Goal: Check status: Check status

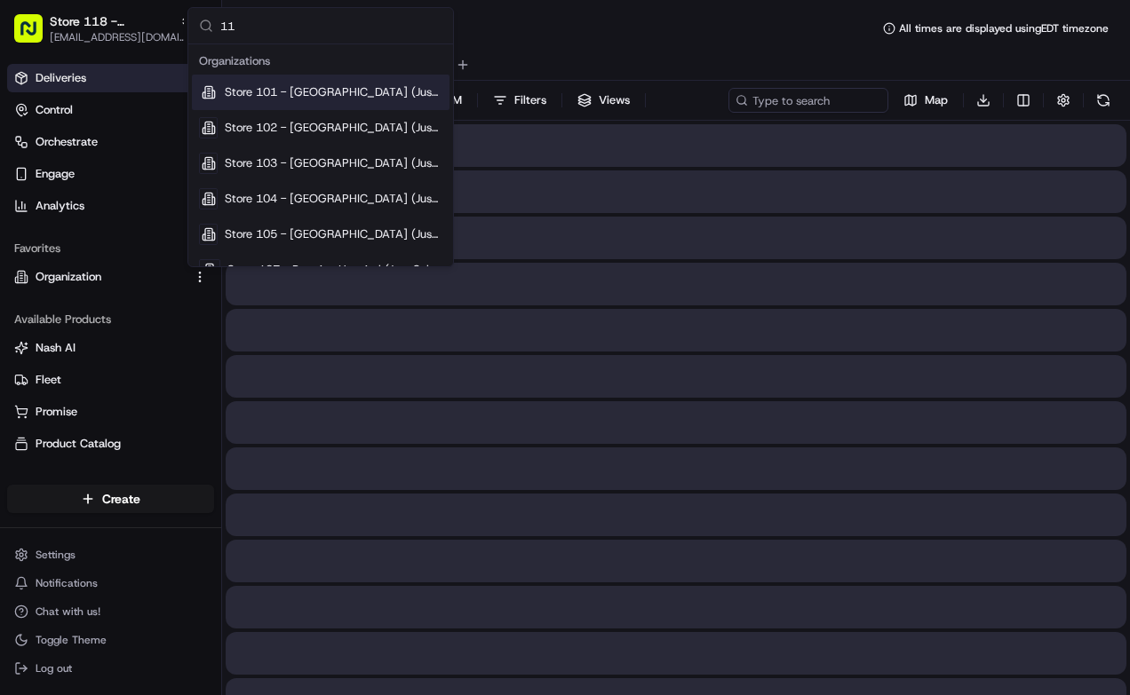
type input "118"
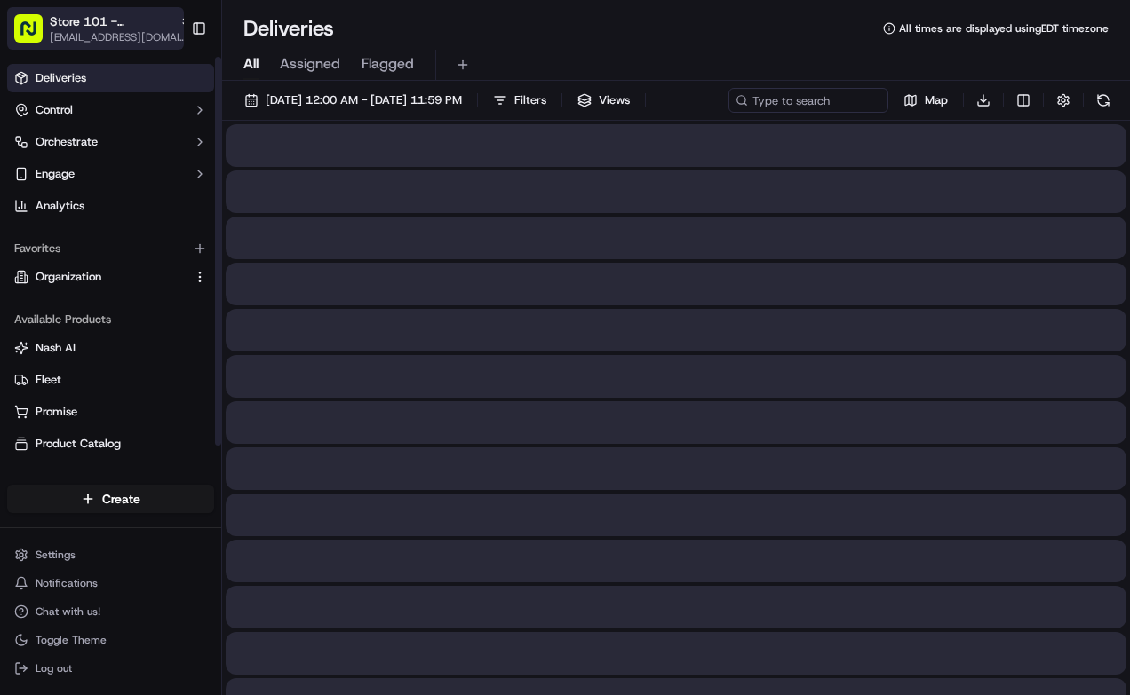
click at [143, 20] on span "Store 101 - [GEOGRAPHIC_DATA] (Just Salad)" at bounding box center [111, 21] width 123 height 18
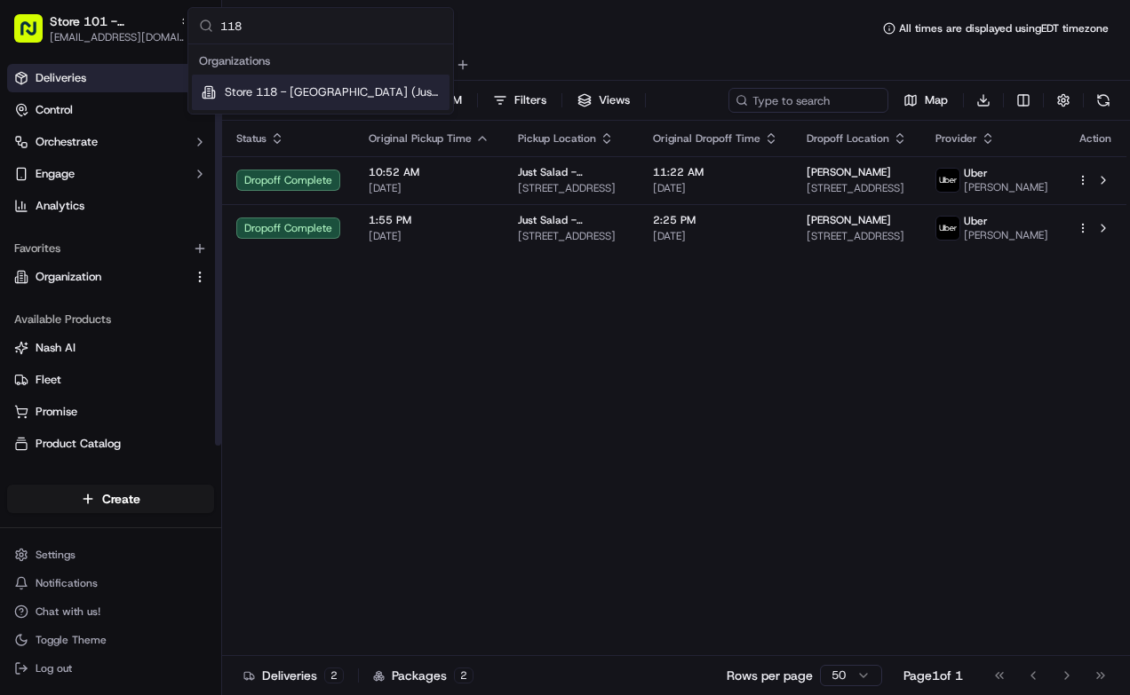
type input "118"
click at [257, 89] on span "Store 118 - [GEOGRAPHIC_DATA] (Just Salad)" at bounding box center [334, 92] width 218 height 16
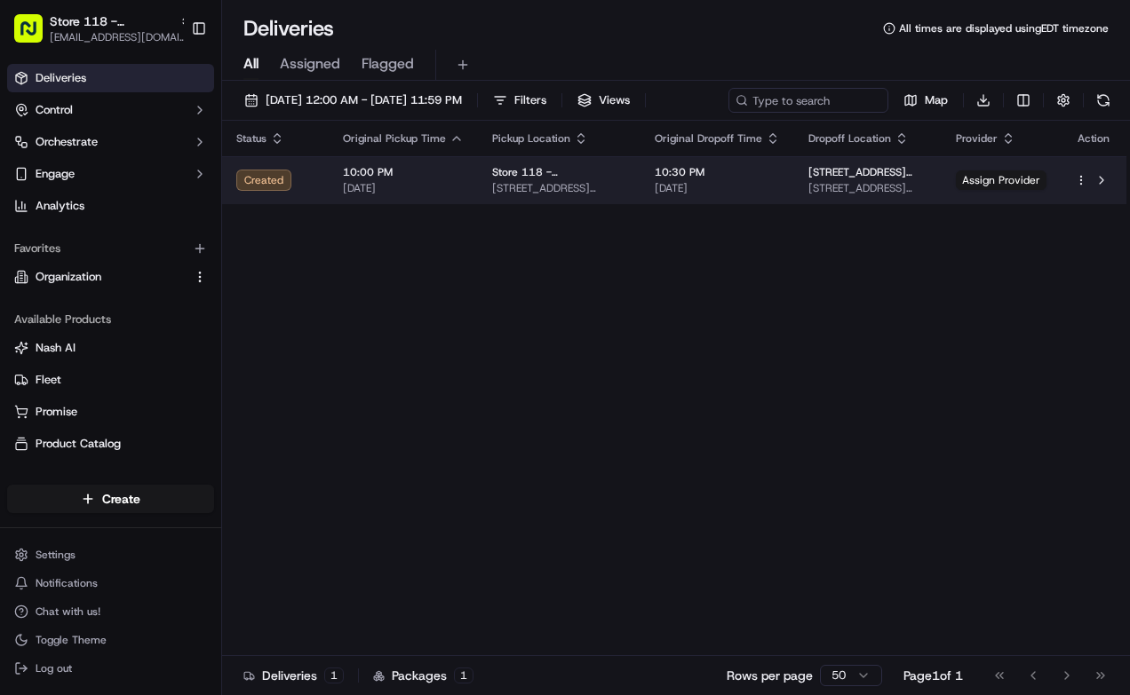
click at [1085, 187] on div at bounding box center [1093, 180] width 37 height 21
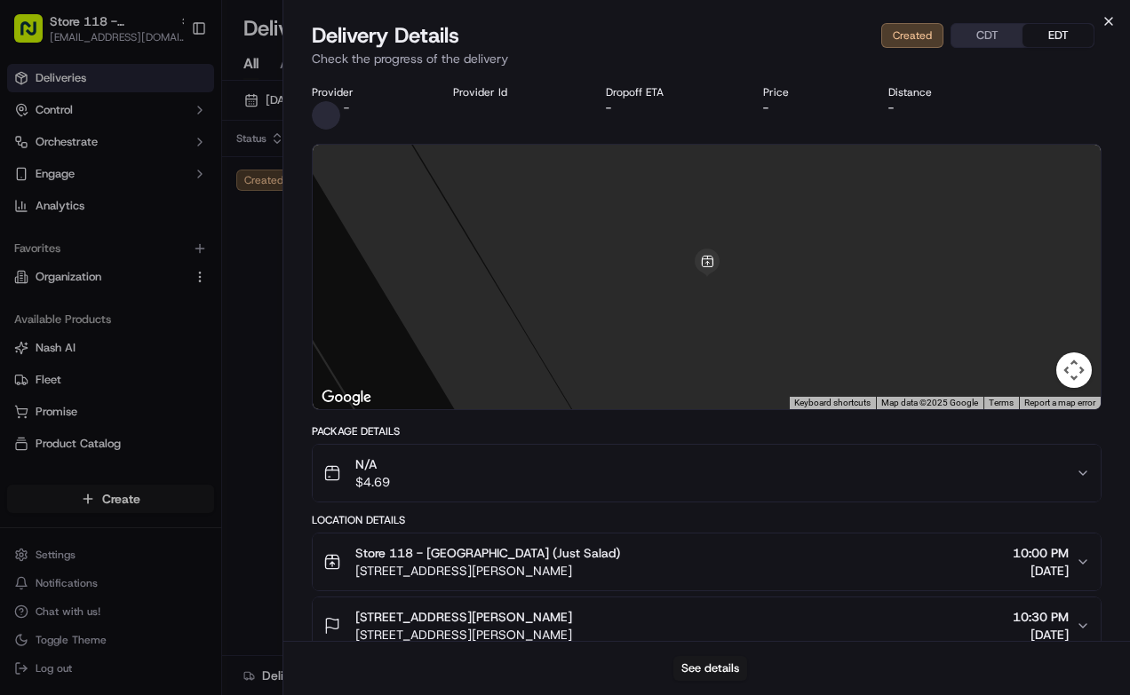
click at [1104, 16] on icon "button" at bounding box center [1108, 21] width 14 height 14
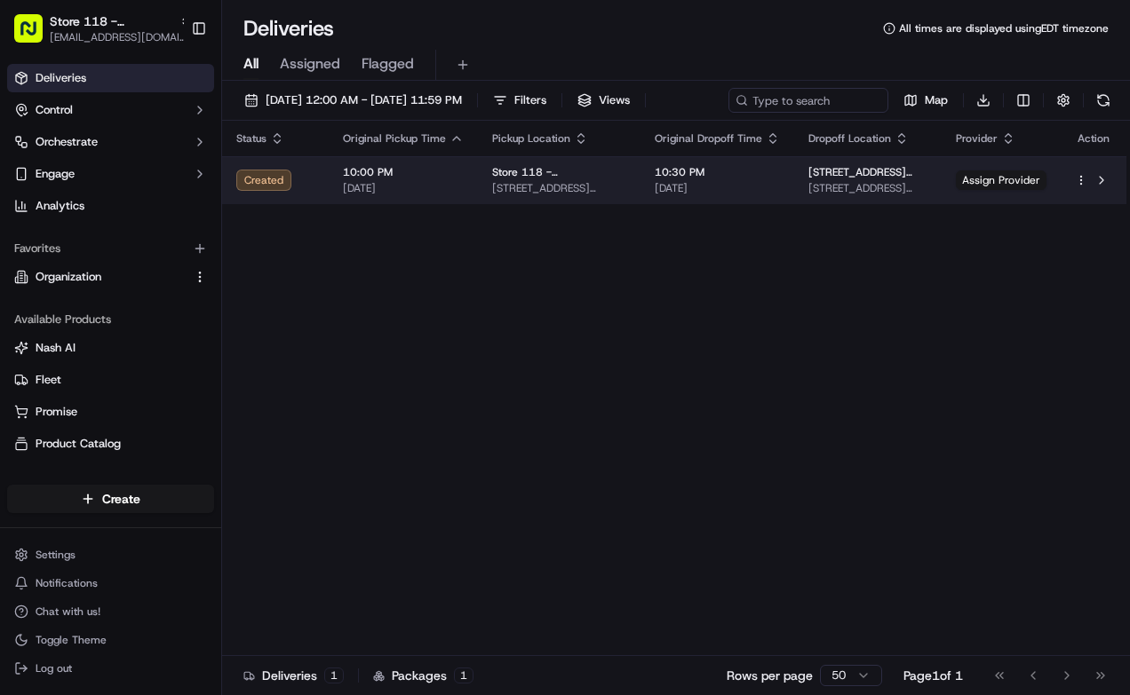
click at [1077, 180] on html "Store 118 - Lakeview (Just Salad) [EMAIL_ADDRESS][DOMAIN_NAME] Toggle Sidebar D…" at bounding box center [565, 347] width 1130 height 695
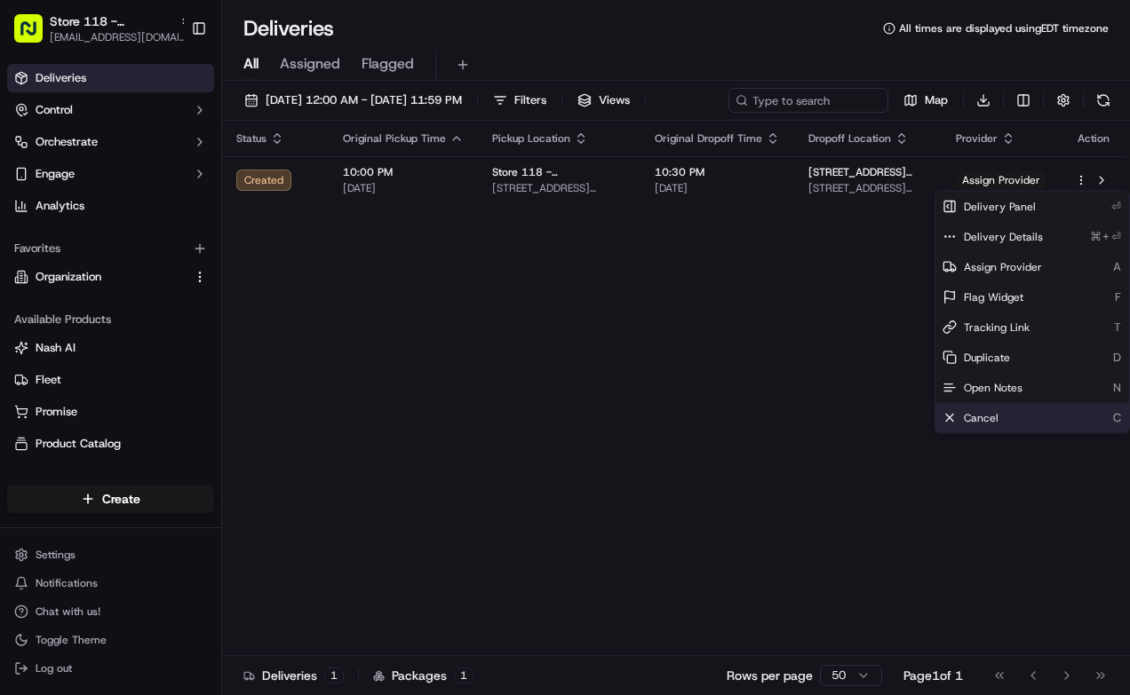
click at [1011, 418] on div "Cancel C" at bounding box center [1032, 418] width 194 height 30
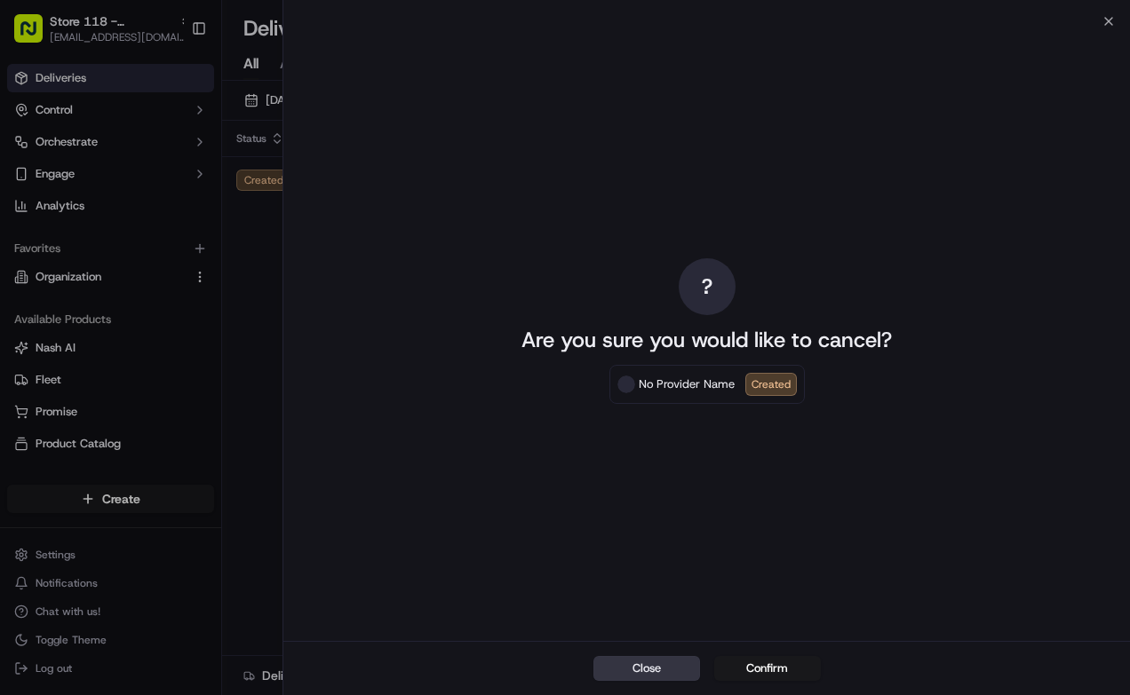
click at [654, 661] on button "Close" at bounding box center [646, 668] width 107 height 25
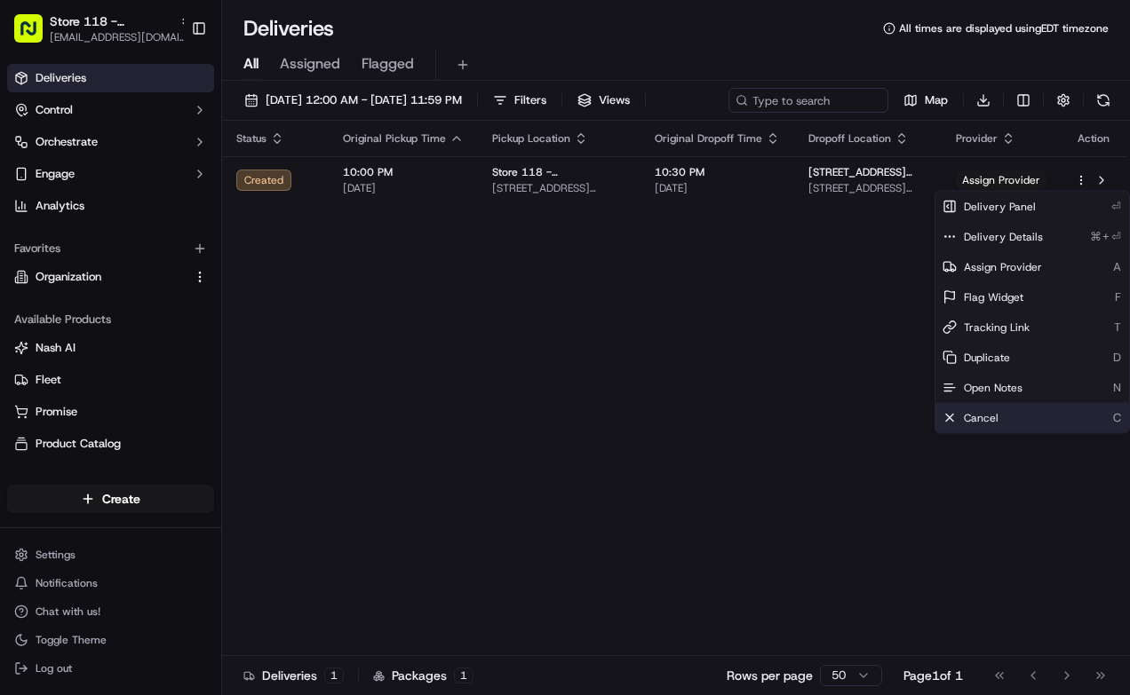
click at [1004, 417] on div "Cancel C" at bounding box center [1032, 418] width 194 height 30
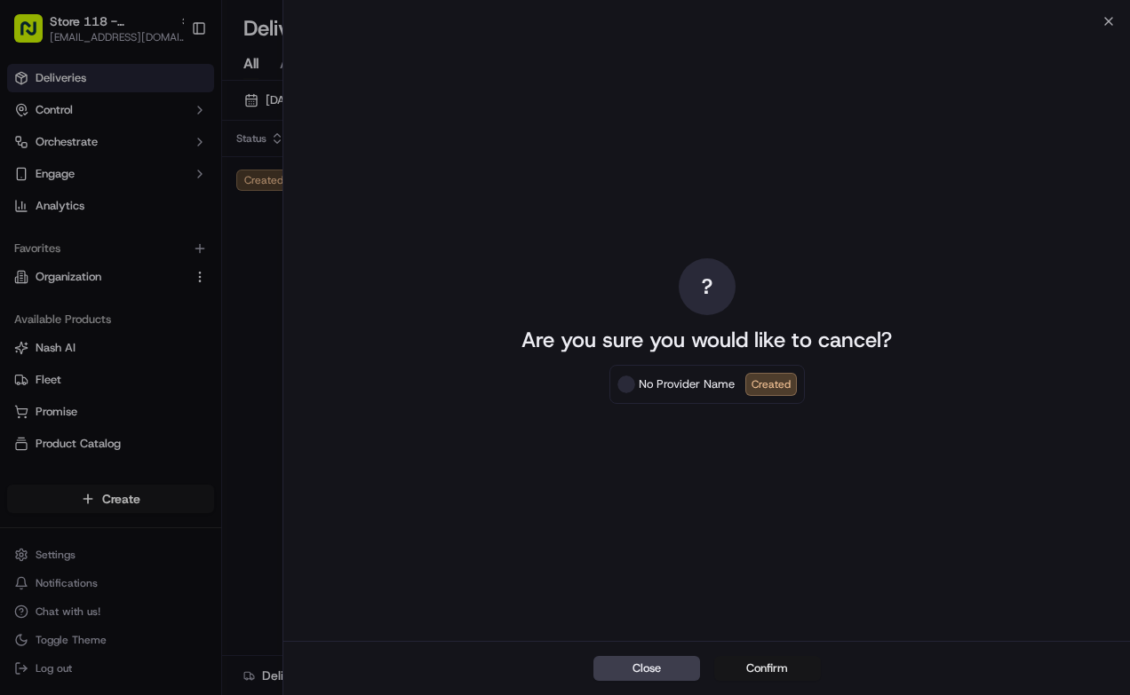
click at [749, 662] on button "Confirm" at bounding box center [767, 668] width 107 height 25
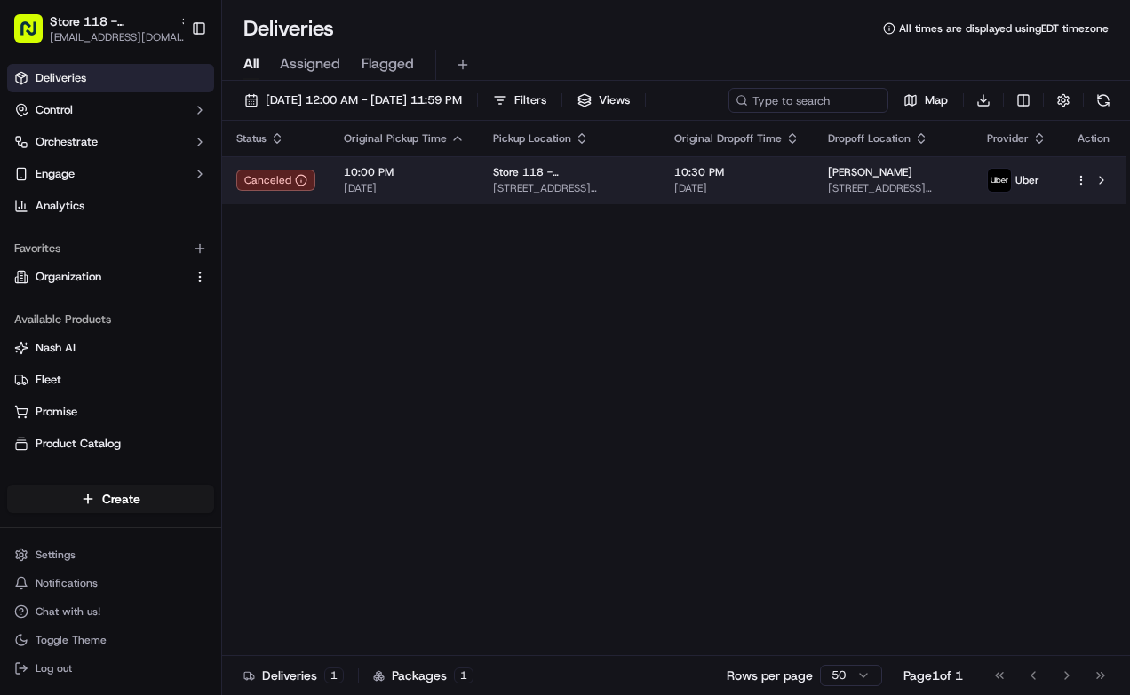
click at [1029, 187] on div "Uber" at bounding box center [1013, 180] width 52 height 25
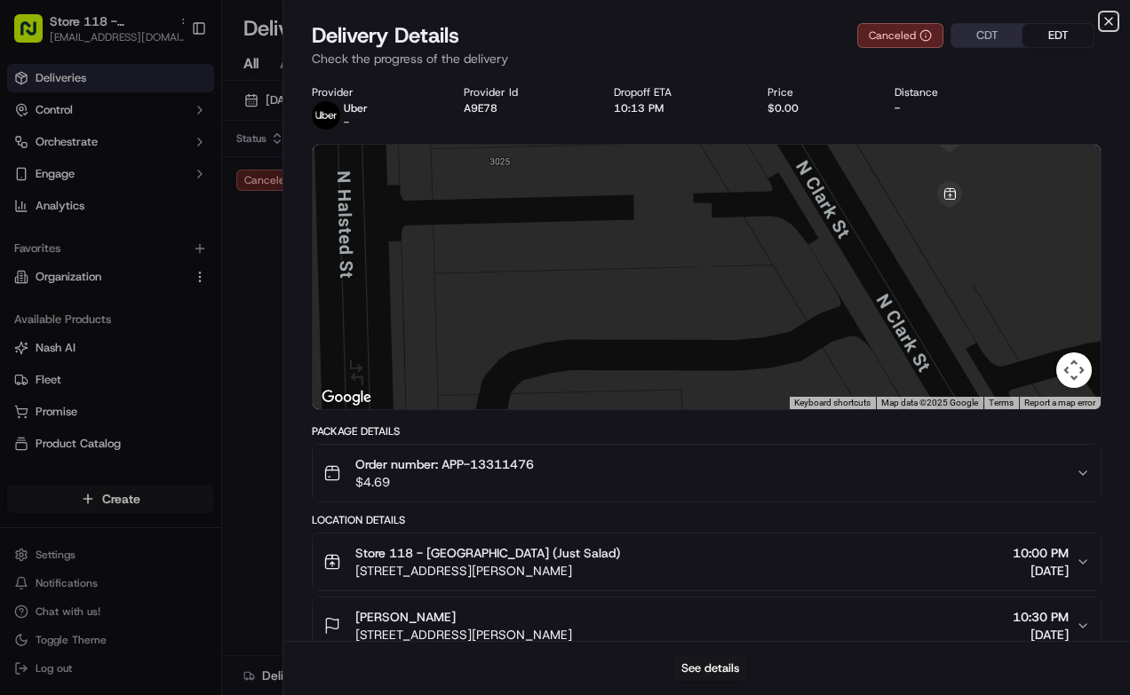
click at [1109, 21] on icon "button" at bounding box center [1108, 21] width 14 height 14
